Goal: Task Accomplishment & Management: Manage account settings

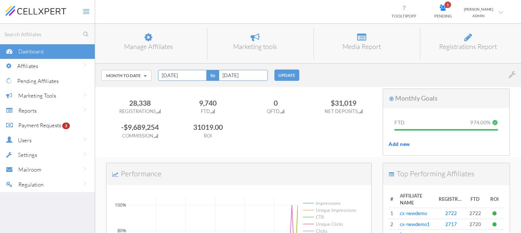
click at [48, 126] on span "Payment Requests" at bounding box center [39, 125] width 43 height 7
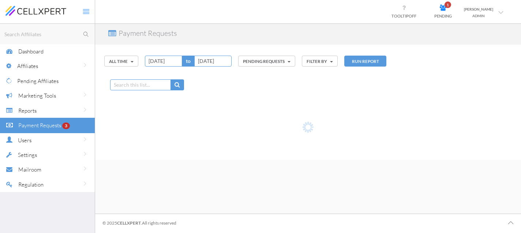
click at [29, 66] on span "Affiliates" at bounding box center [27, 66] width 21 height 7
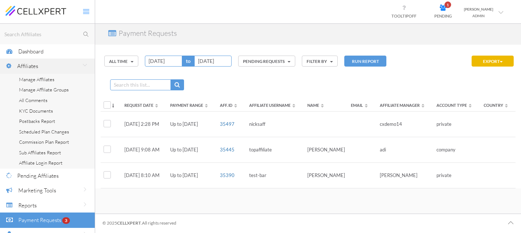
click at [87, 11] on icon at bounding box center [86, 11] width 6 height 6
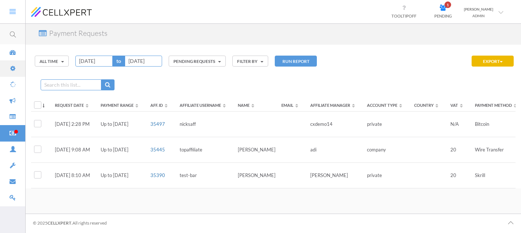
click at [87, 11] on img at bounding box center [61, 12] width 61 height 10
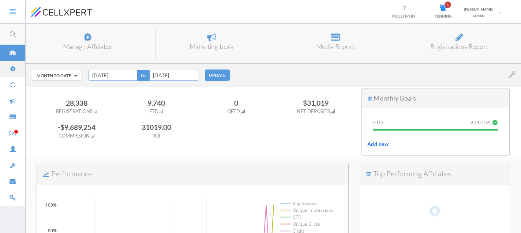
click at [15, 11] on icon at bounding box center [13, 11] width 6 height 6
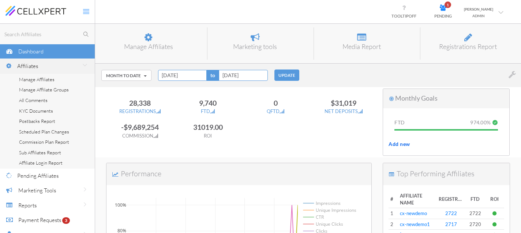
click at [38, 80] on span "Manage Affiliates" at bounding box center [36, 79] width 35 height 6
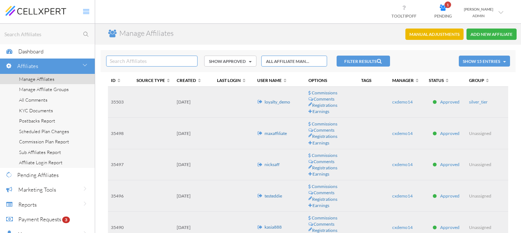
click at [116, 101] on td "35503" at bounding box center [121, 102] width 26 height 31
click at [138, 109] on td at bounding box center [154, 102] width 40 height 31
click at [271, 101] on link "loyalty_demo" at bounding box center [277, 101] width 26 height 5
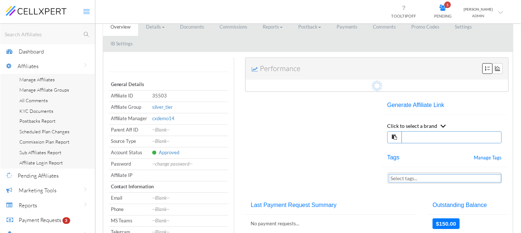
scroll to position [34, 0]
